Goal: Information Seeking & Learning: Learn about a topic

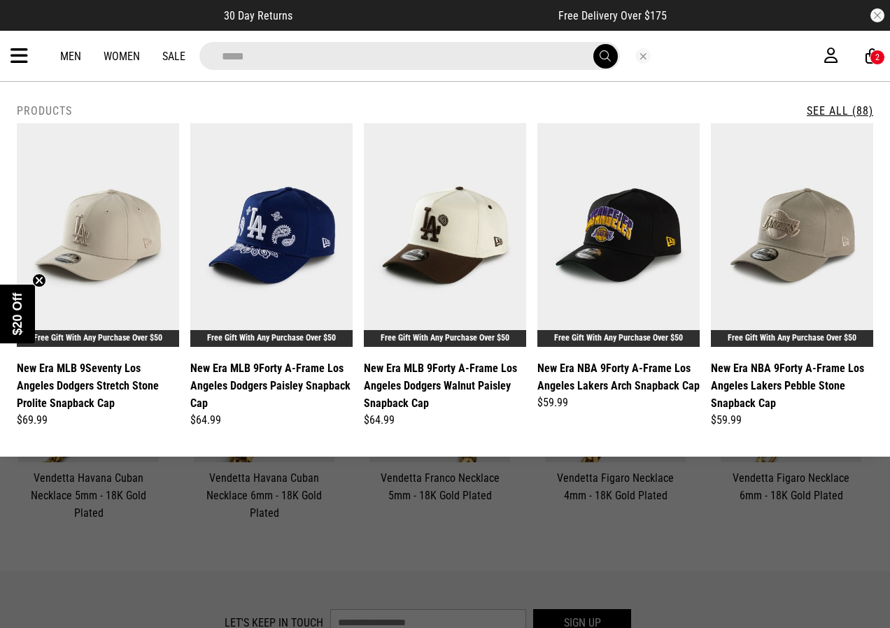
drag, startPoint x: 216, startPoint y: 58, endPoint x: 178, endPoint y: 58, distance: 37.1
click at [178, 58] on div "**********" at bounding box center [445, 56] width 890 height 50
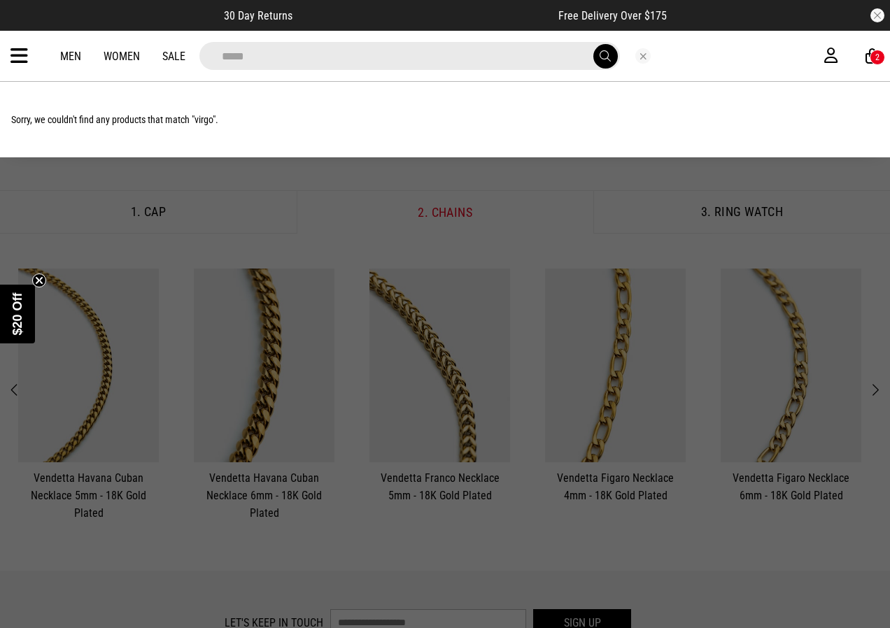
type input "*****"
click at [593, 44] on button "submit" at bounding box center [605, 56] width 24 height 24
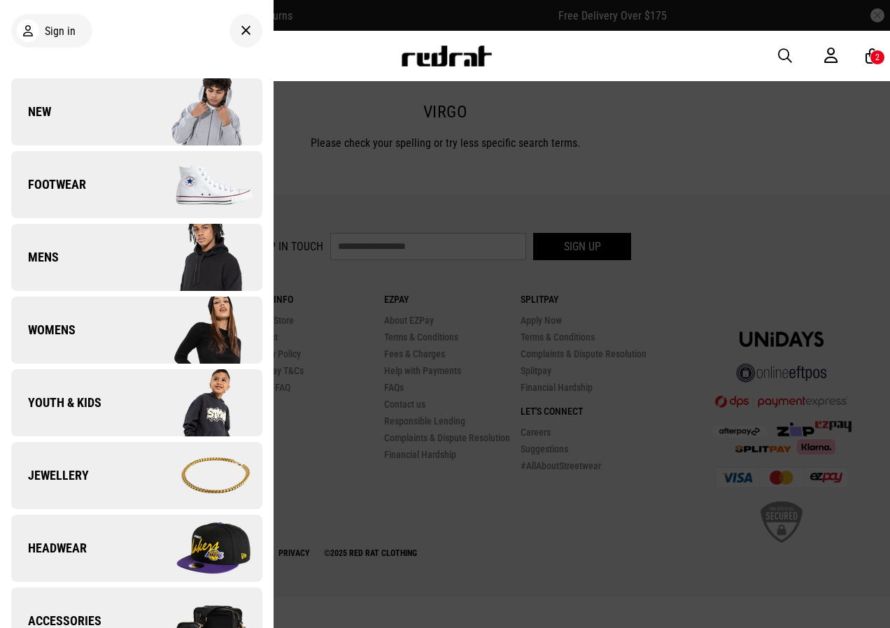
click at [160, 488] on img at bounding box center [198, 476] width 125 height 70
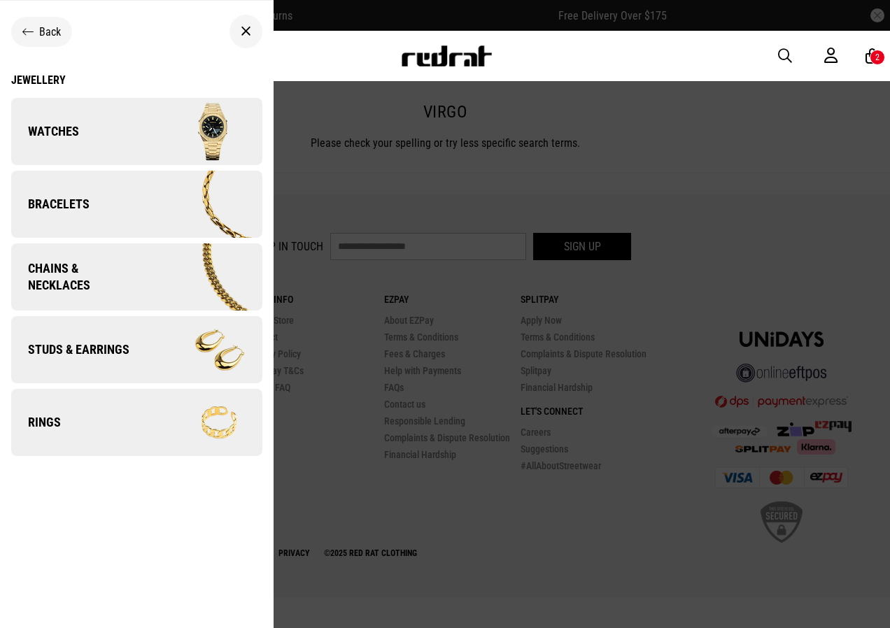
click at [138, 283] on span "Chains & Necklaces" at bounding box center [75, 277] width 129 height 34
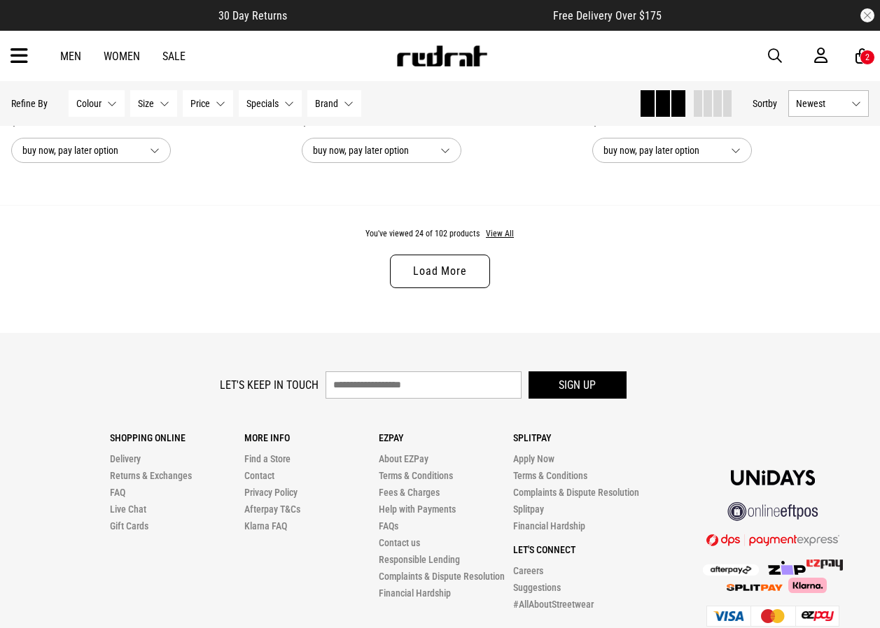
scroll to position [3989, 0]
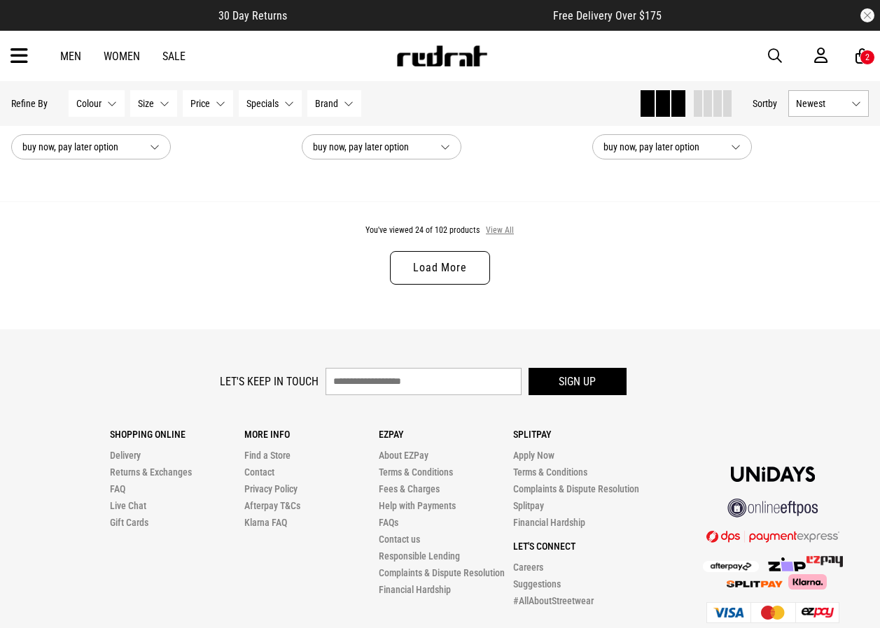
click at [505, 234] on button "View All" at bounding box center [499, 231] width 29 height 13
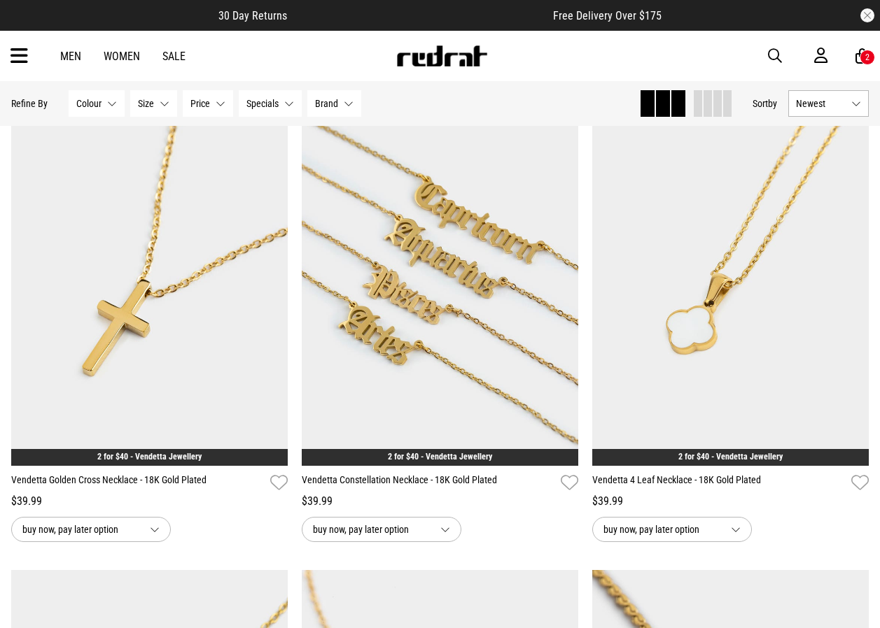
scroll to position [11974, 0]
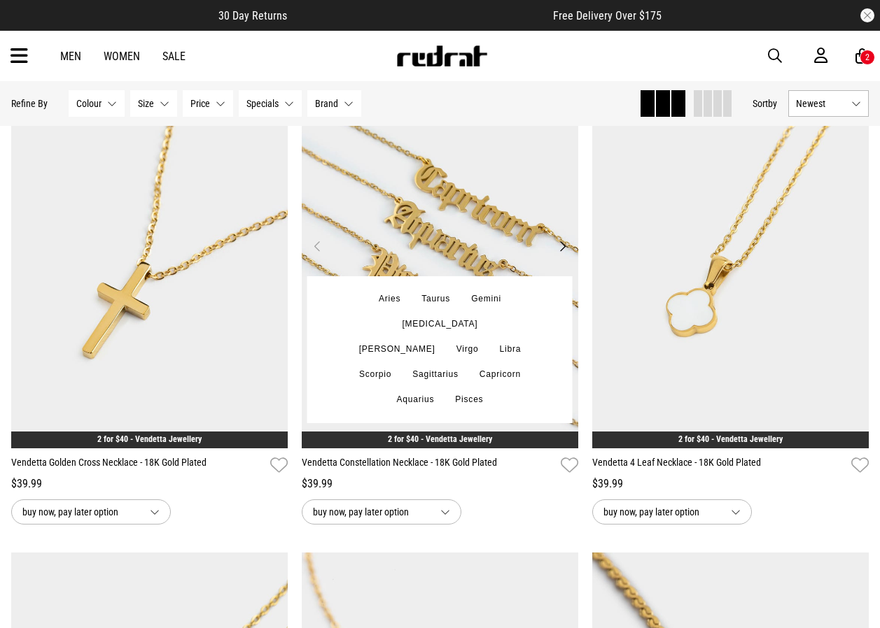
click at [508, 264] on img at bounding box center [440, 255] width 276 height 387
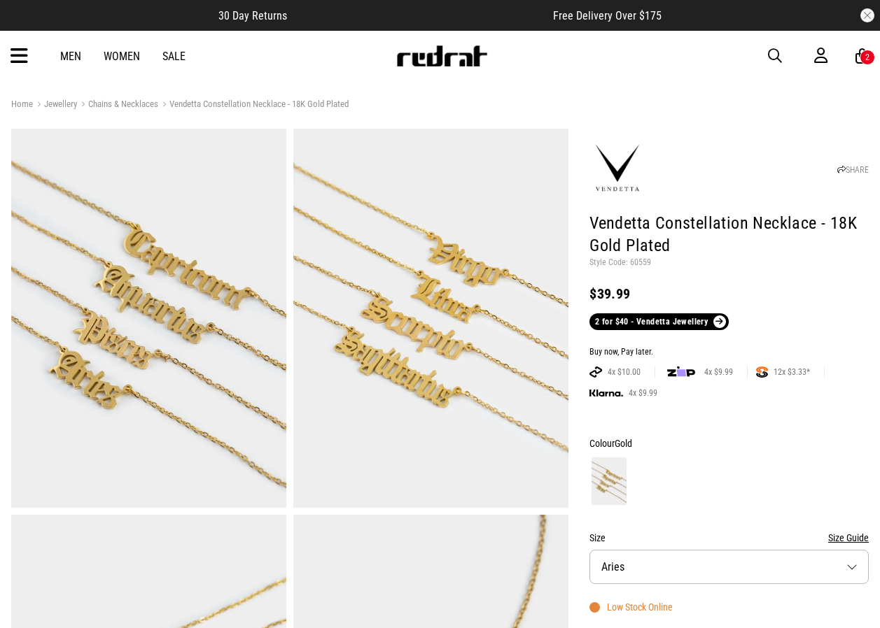
click at [636, 259] on p "Style Code: 60559" at bounding box center [728, 263] width 279 height 11
click at [636, 260] on p "Style Code: 60559" at bounding box center [728, 263] width 279 height 11
copy p "60559"
click at [24, 59] on icon at bounding box center [18, 56] width 17 height 23
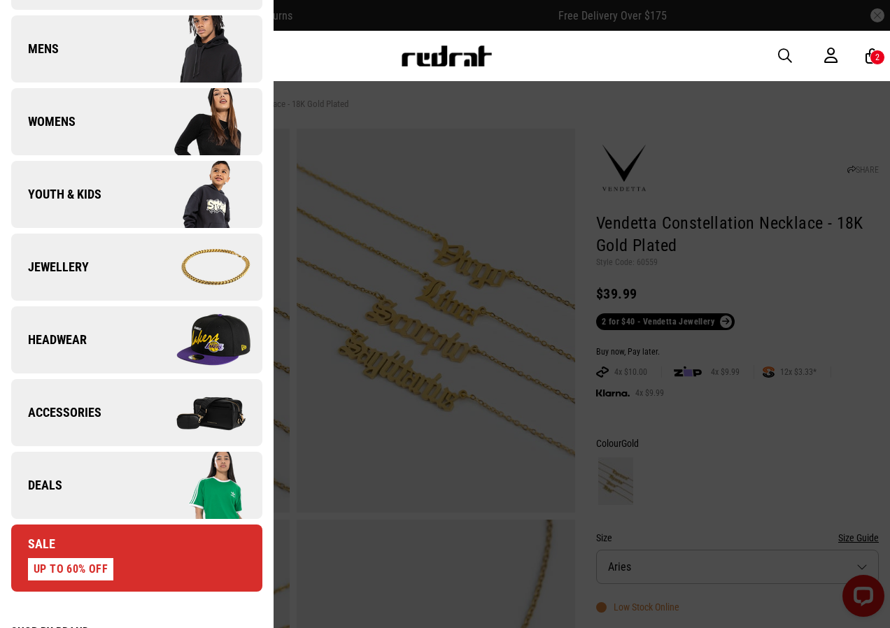
scroll to position [210, 0]
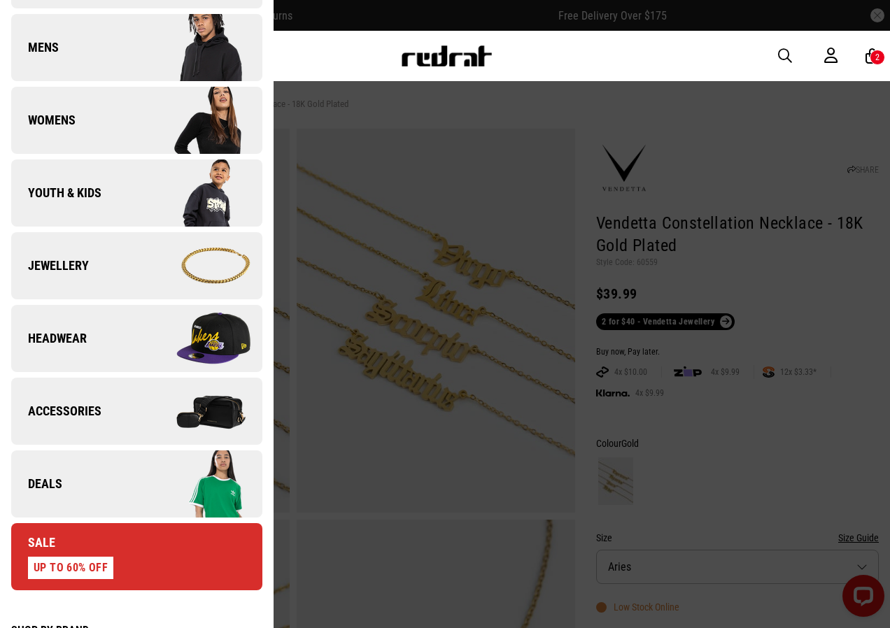
click at [122, 415] on link "Accessories" at bounding box center [136, 411] width 251 height 67
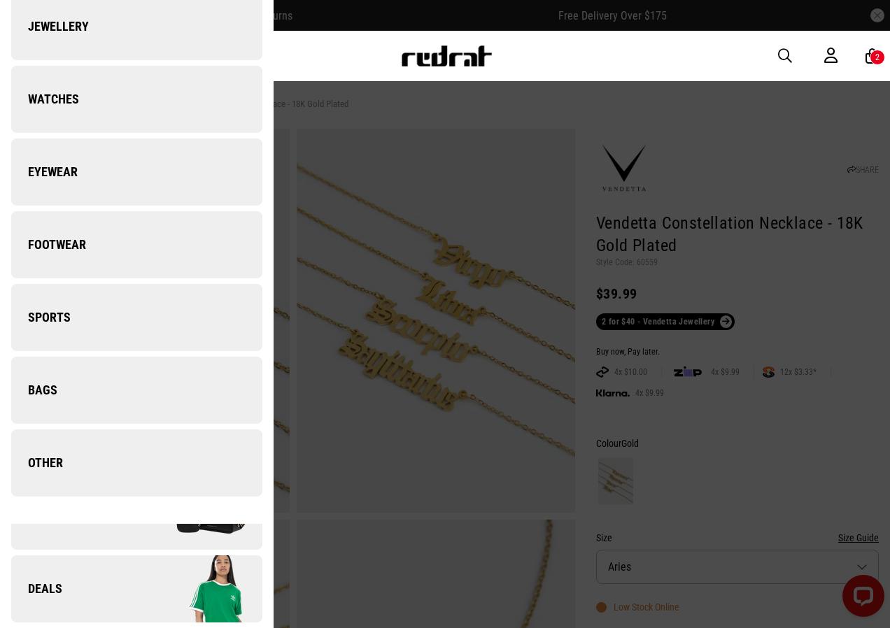
scroll to position [0, 0]
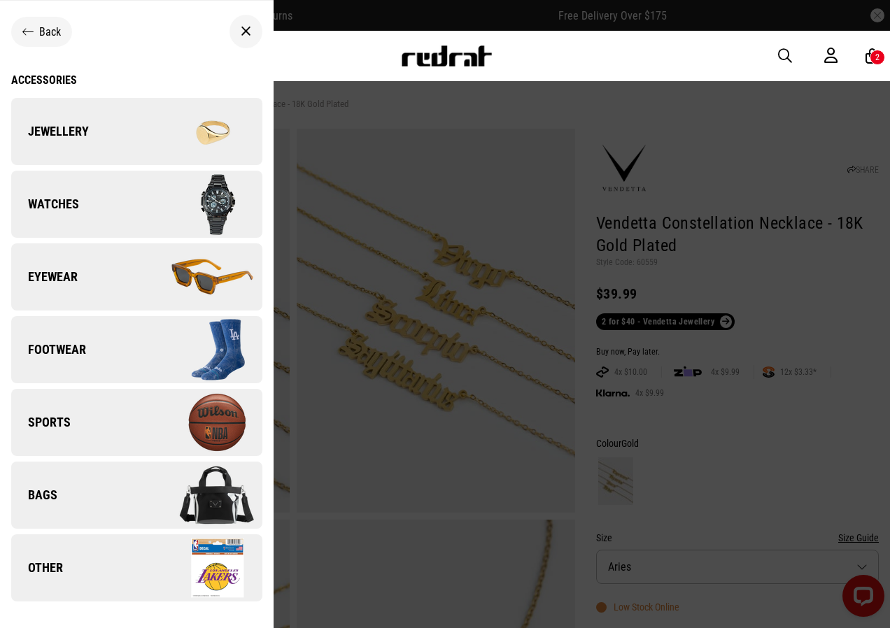
click at [109, 570] on link "Other" at bounding box center [136, 568] width 251 height 67
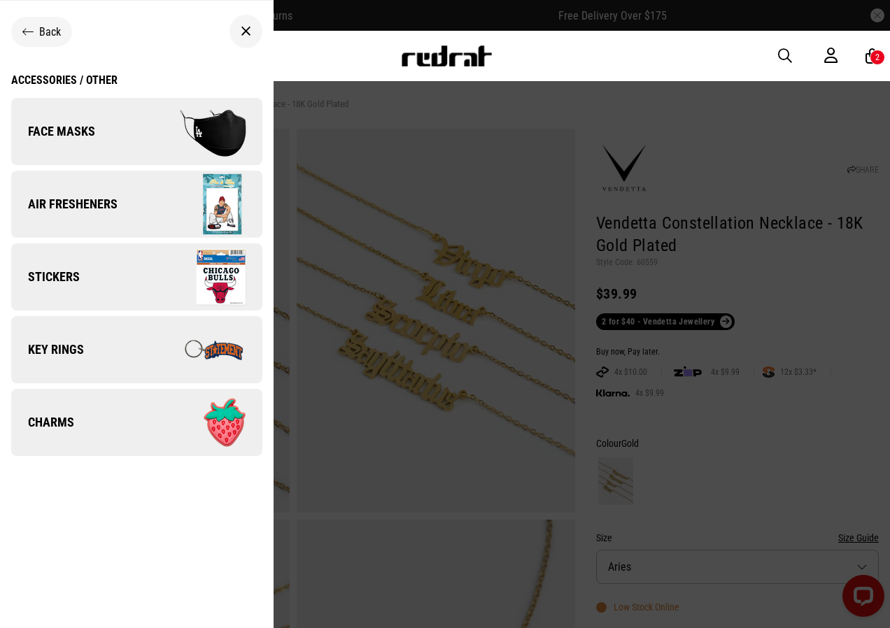
click at [143, 420] on img at bounding box center [198, 423] width 125 height 70
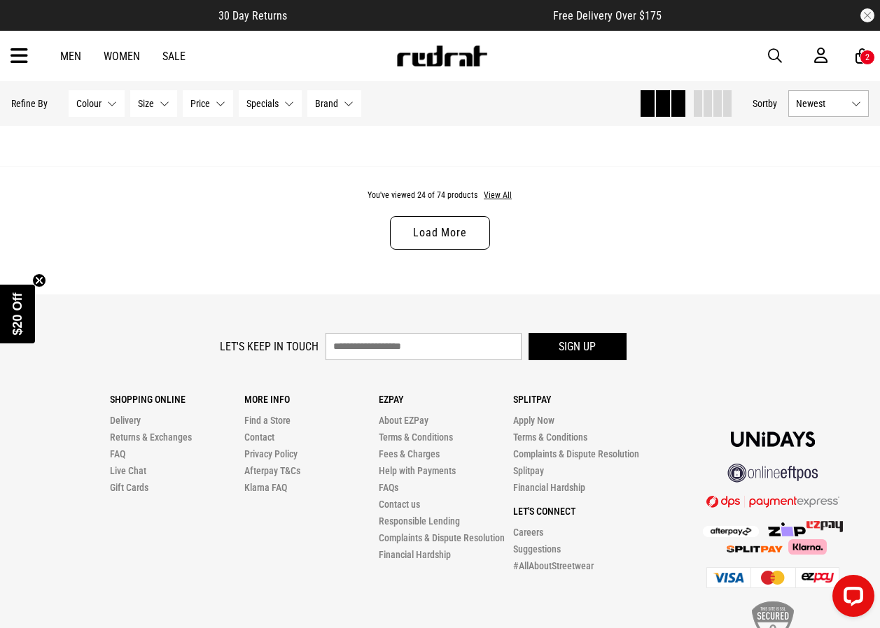
scroll to position [3891, 0]
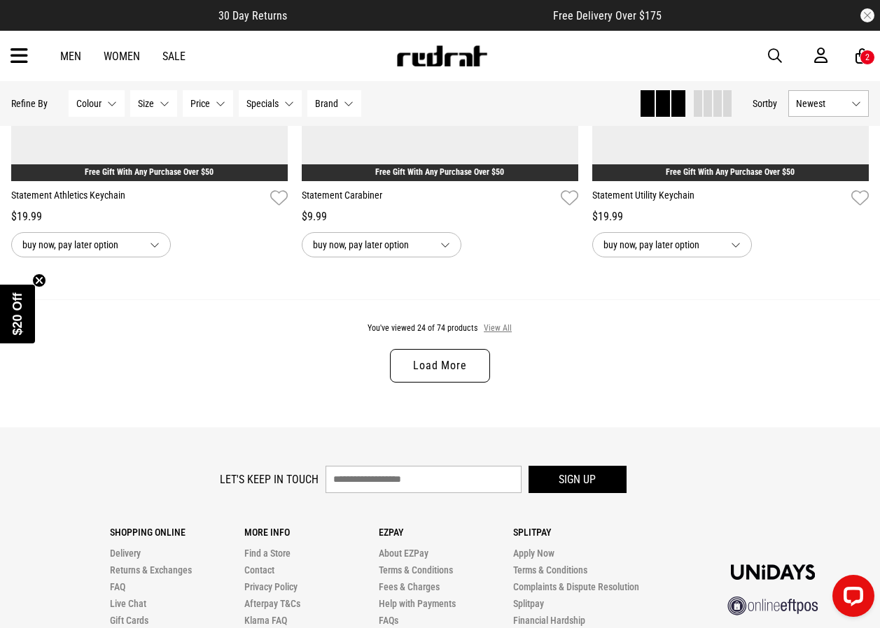
click at [501, 329] on button "View All" at bounding box center [497, 329] width 29 height 13
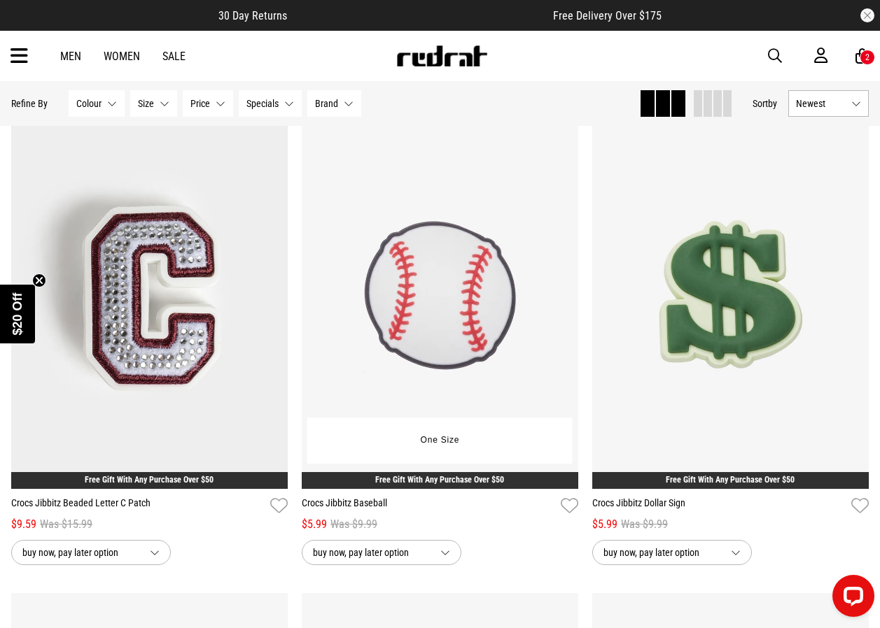
scroll to position [5220, 0]
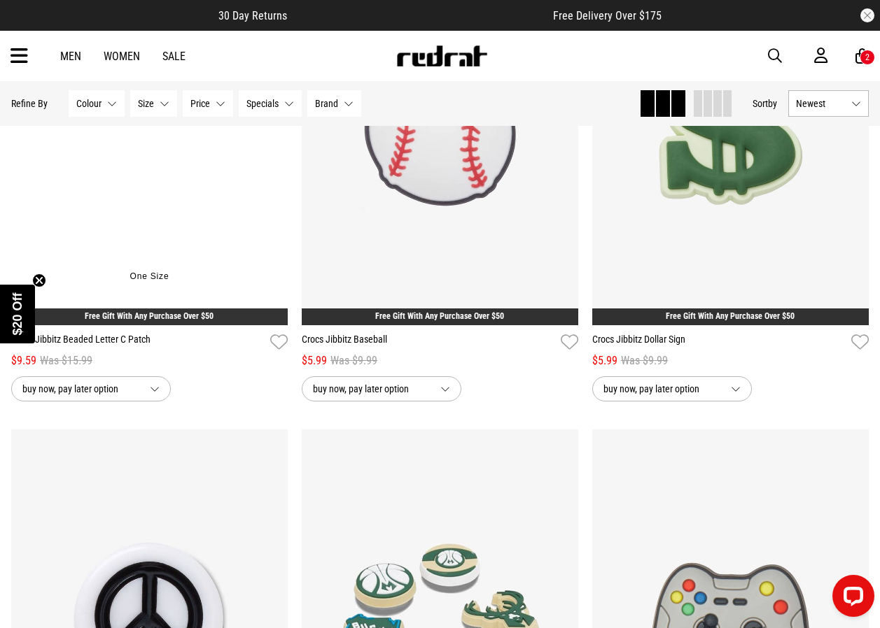
click at [115, 220] on img at bounding box center [149, 131] width 276 height 387
